Goal: Use online tool/utility: Utilize a website feature to perform a specific function

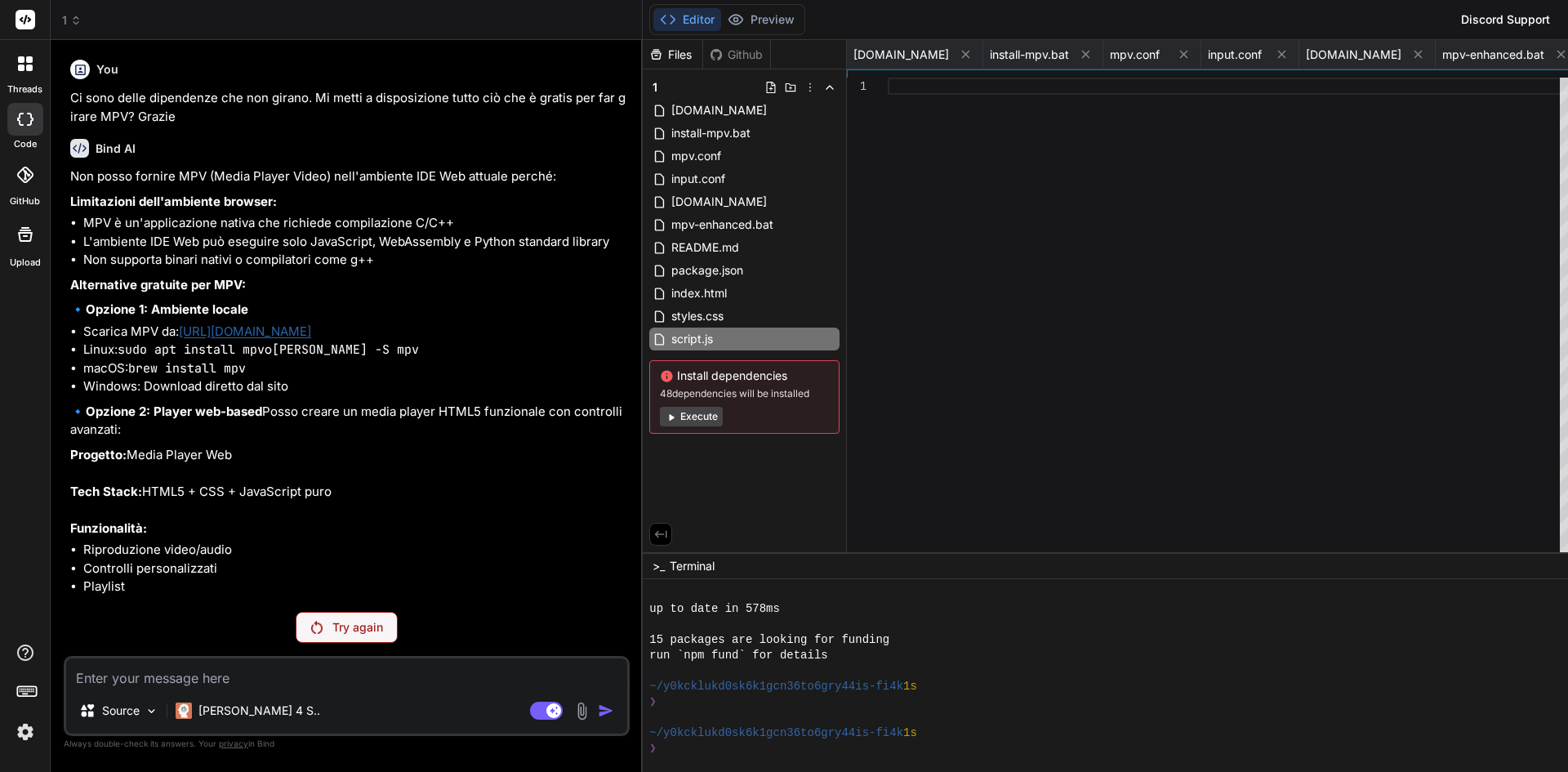
scroll to position [1753, 0]
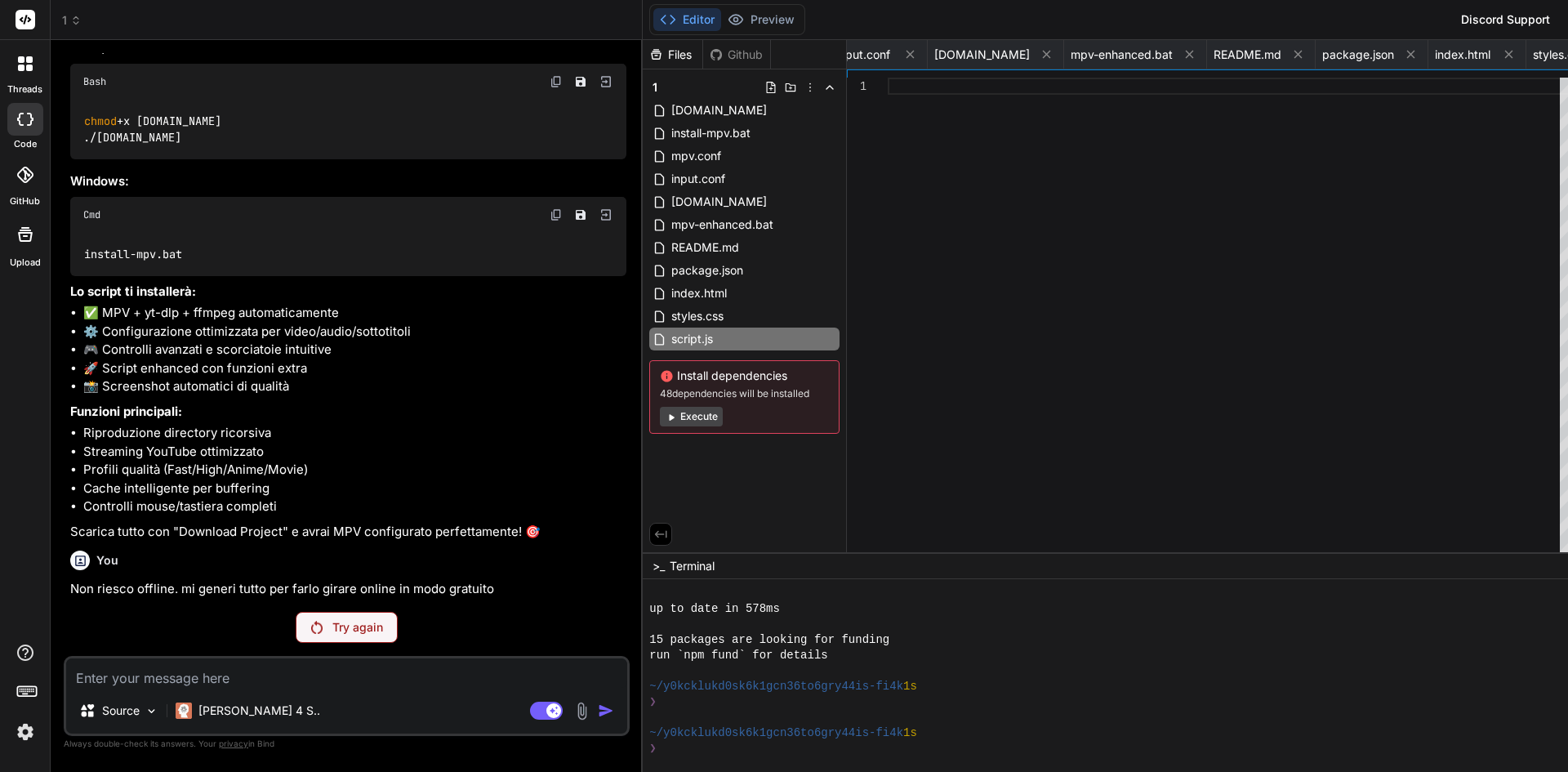
click at [660, 416] on button "Execute" at bounding box center [691, 416] width 63 height 20
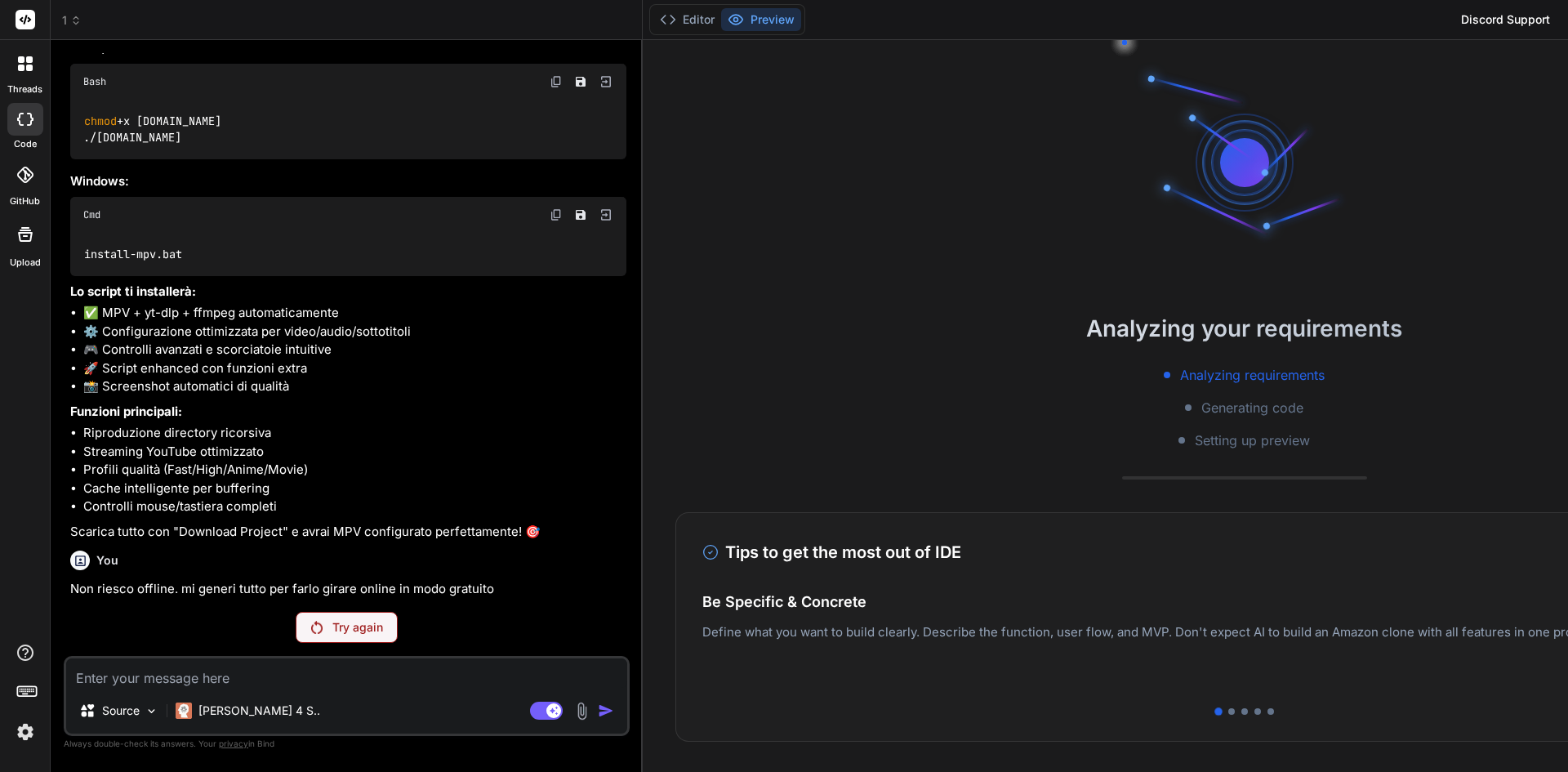
scroll to position [1939, 0]
type textarea "x"
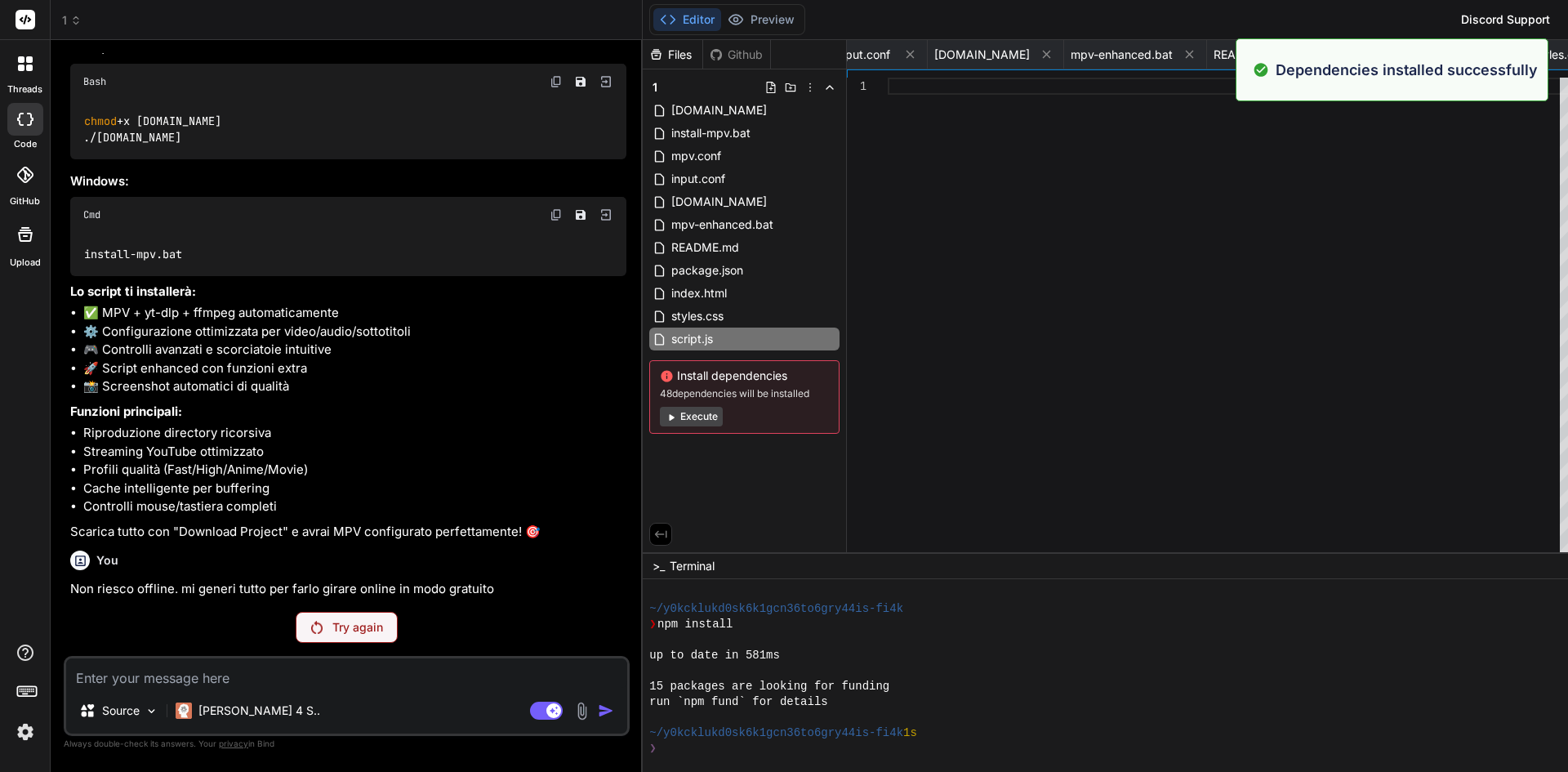
scroll to position [1986, 0]
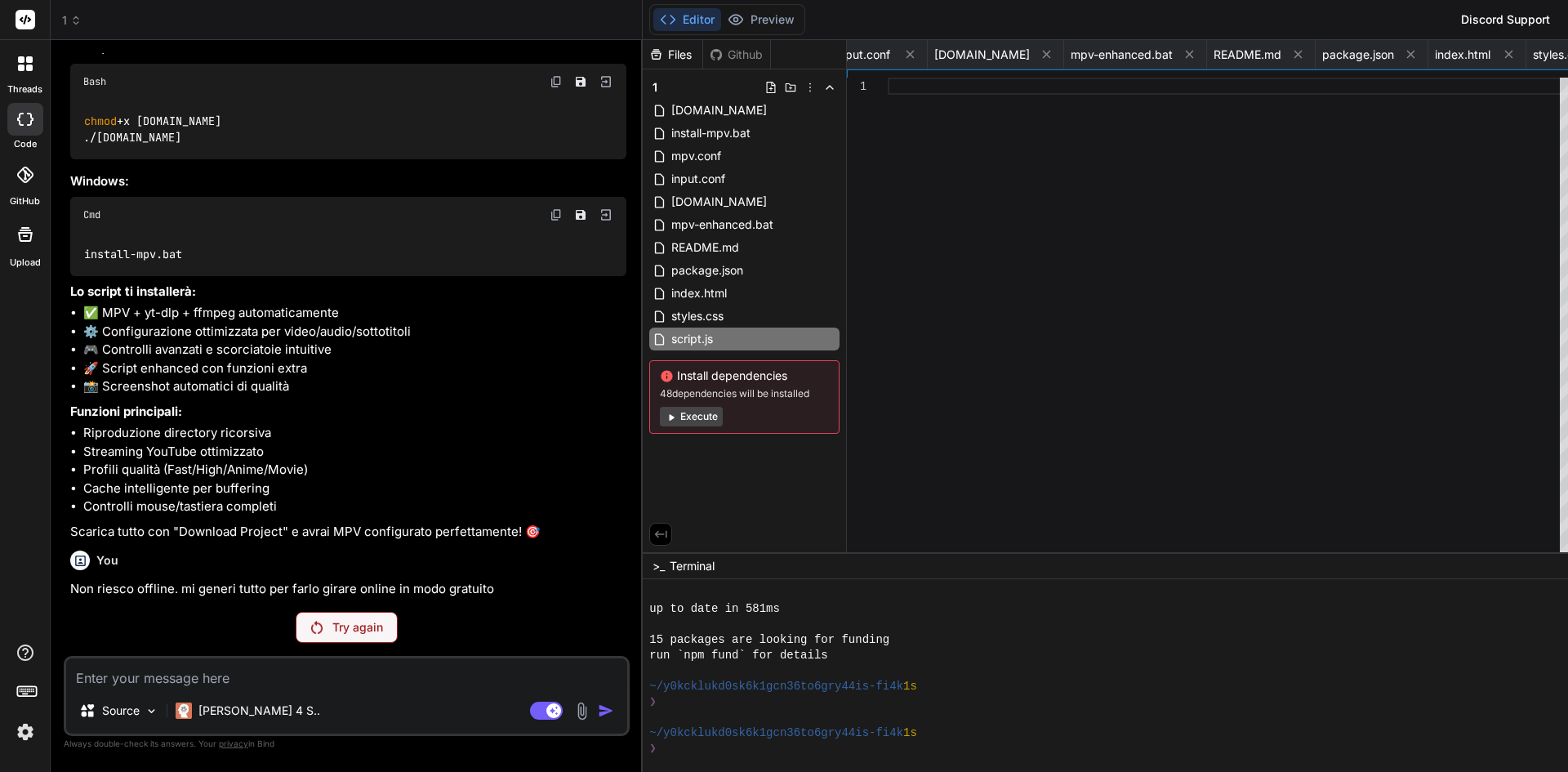
click at [654, 16] on button "Editor" at bounding box center [687, 20] width 68 height 23
click at [1070, 59] on span "mpv-enhanced.bat" at bounding box center [1121, 54] width 102 height 16
type textarea "mpv %mpv_opts% "%input_file%" ) else ( echo [ERRORE] Nessun file specificato ex…"
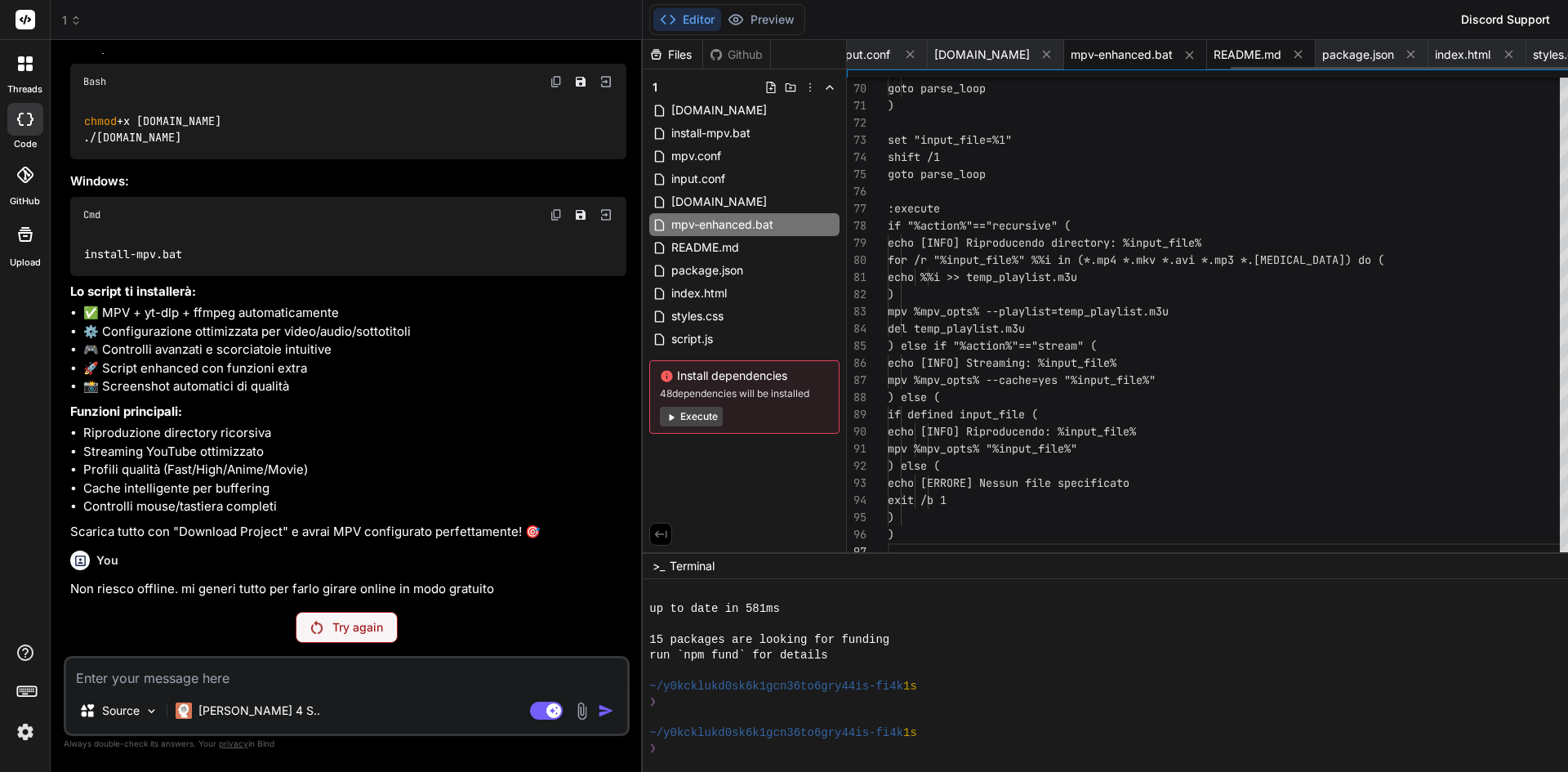
type textarea "x"
click at [1213, 53] on span "README.md" at bounding box center [1246, 54] width 68 height 16
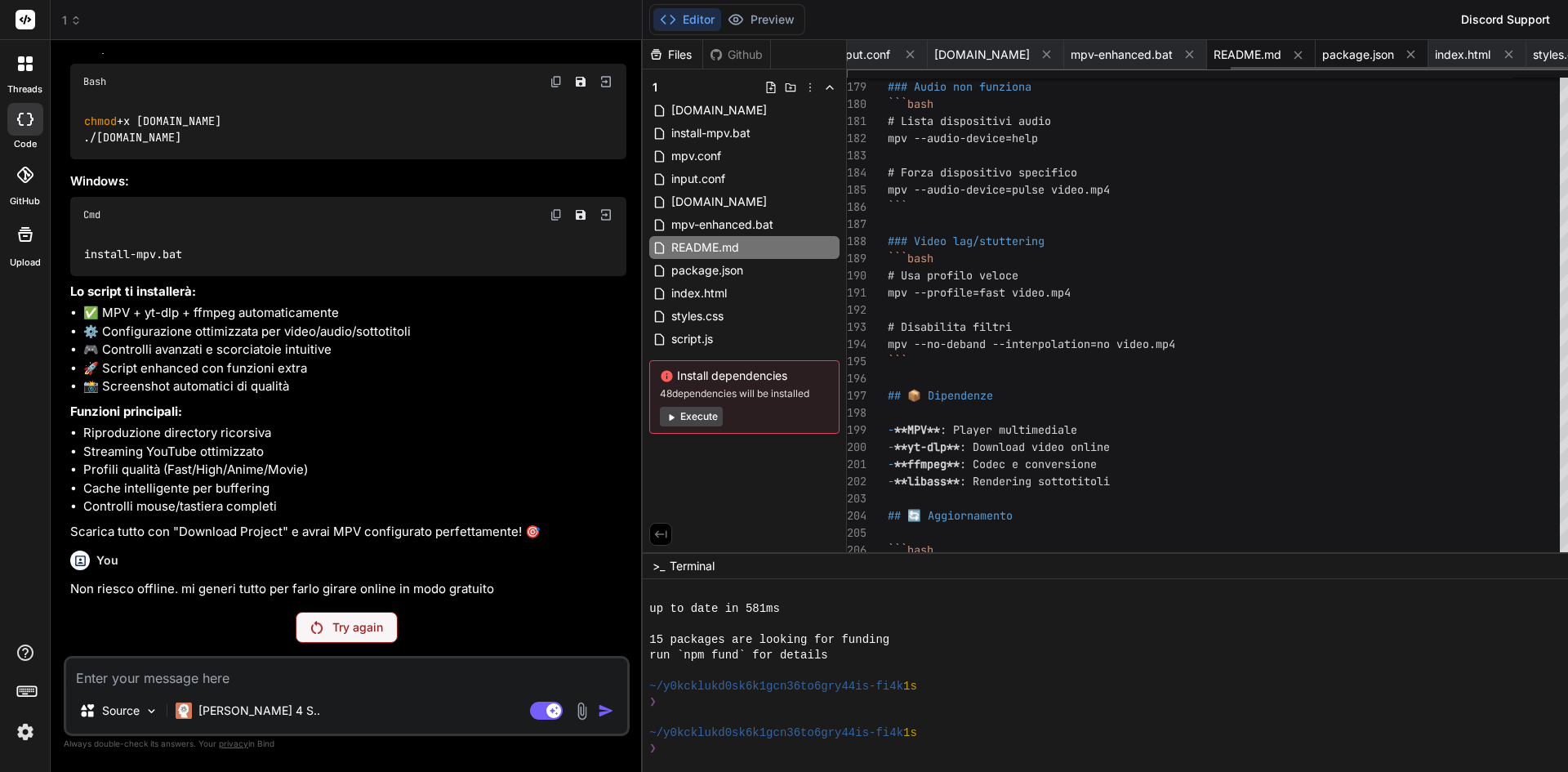
click at [1322, 51] on span "package.json" at bounding box center [1358, 54] width 72 height 16
type textarea "}"
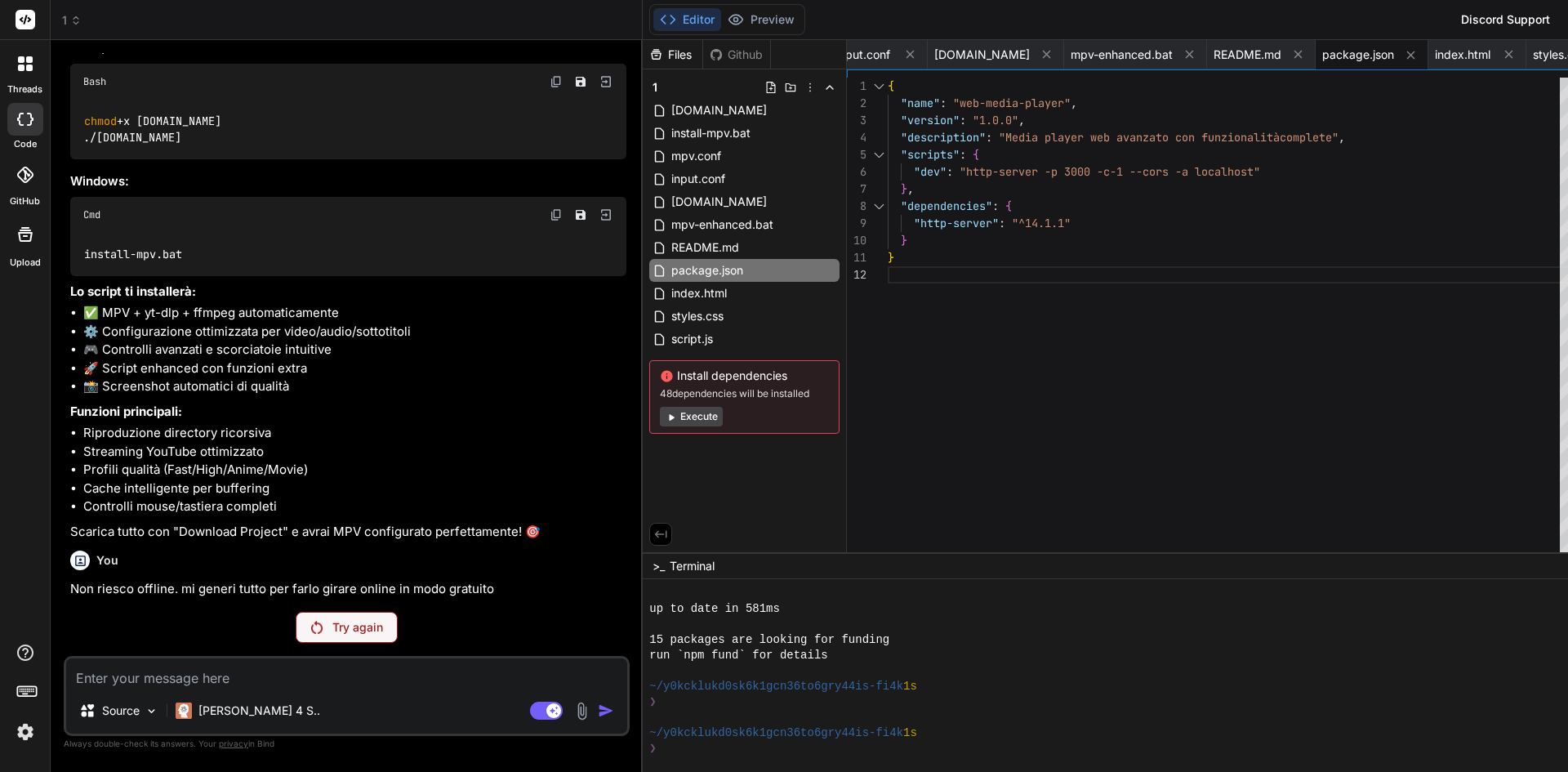
click at [654, 26] on button "Editor" at bounding box center [687, 20] width 68 height 23
